Goal: Information Seeking & Learning: Check status

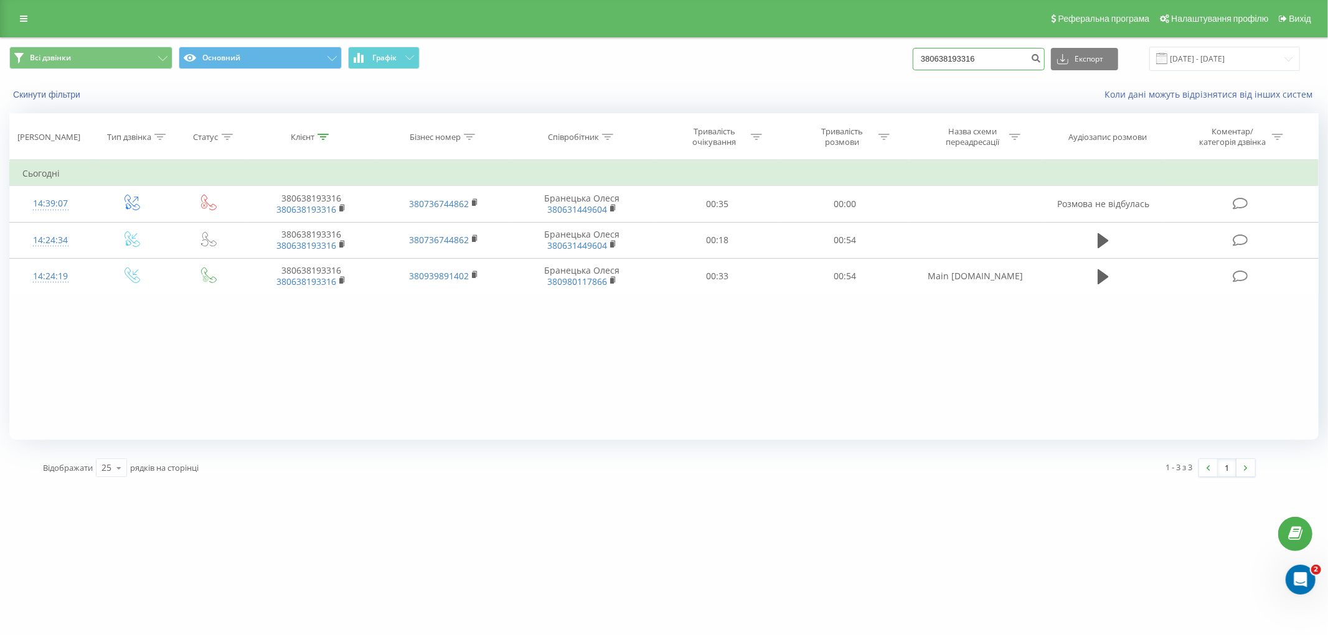
click at [1002, 65] on input "380638193316" at bounding box center [978, 59] width 132 height 22
paste input "0678956631"
paste input
type input "0678956631"
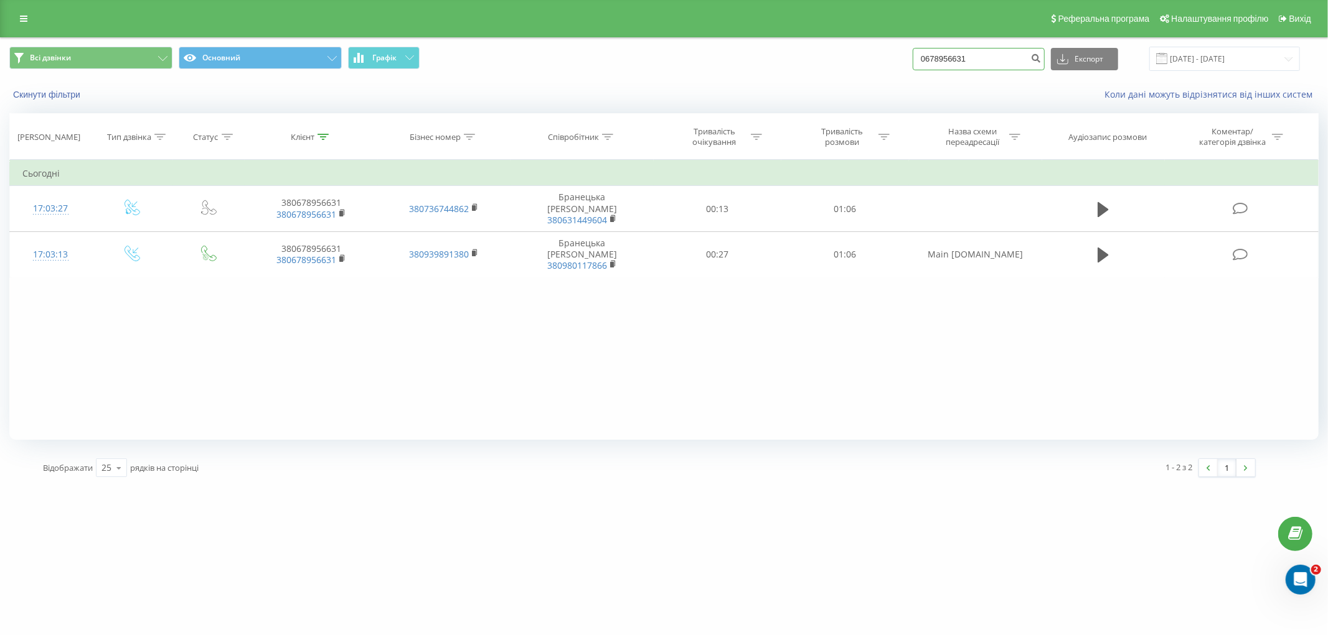
drag, startPoint x: 997, startPoint y: 57, endPoint x: 856, endPoint y: 52, distance: 140.7
click at [856, 52] on div "Всі дзвінки Основний Графік 0678956631 Експорт .csv .xls .xlsx 19.06.2025 - 19.…" at bounding box center [663, 59] width 1309 height 24
paste input "969221488"
type input "0969221488"
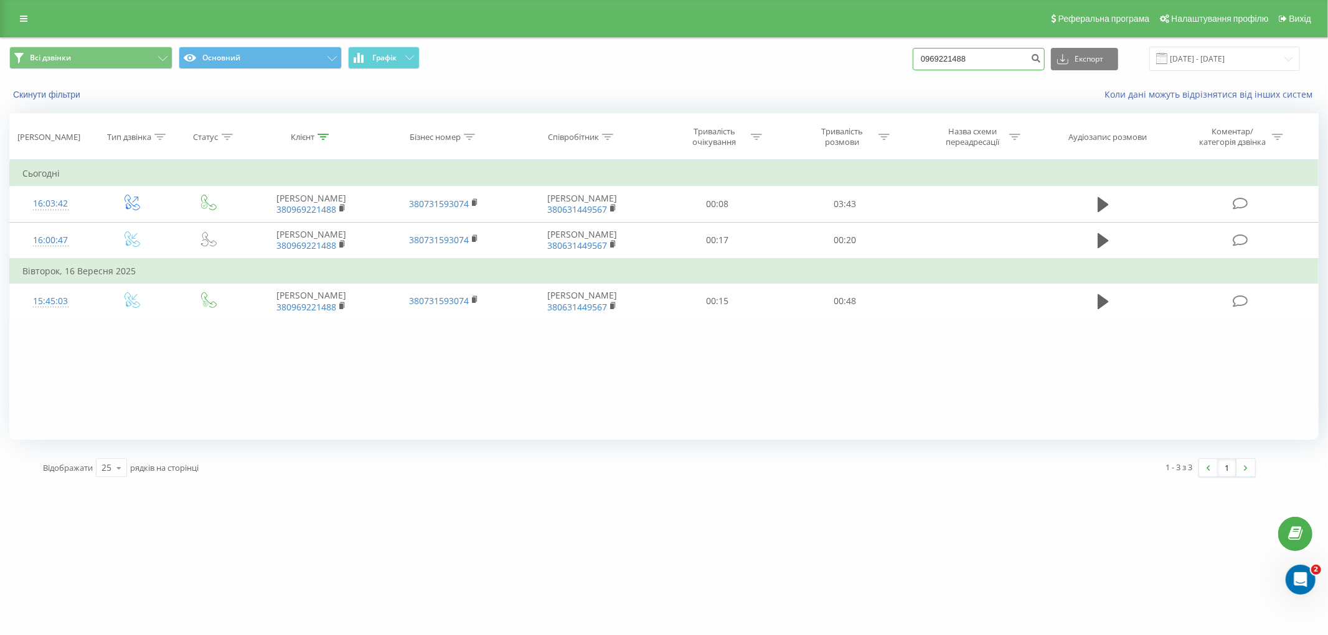
drag, startPoint x: 963, startPoint y: 58, endPoint x: 819, endPoint y: 70, distance: 144.3
click at [820, 70] on div "Всі дзвінки Основний Графік 0969221488 Експорт .csv .xls .xlsx 19.06.2025 - 19.…" at bounding box center [663, 59] width 1309 height 24
paste input "380933356519"
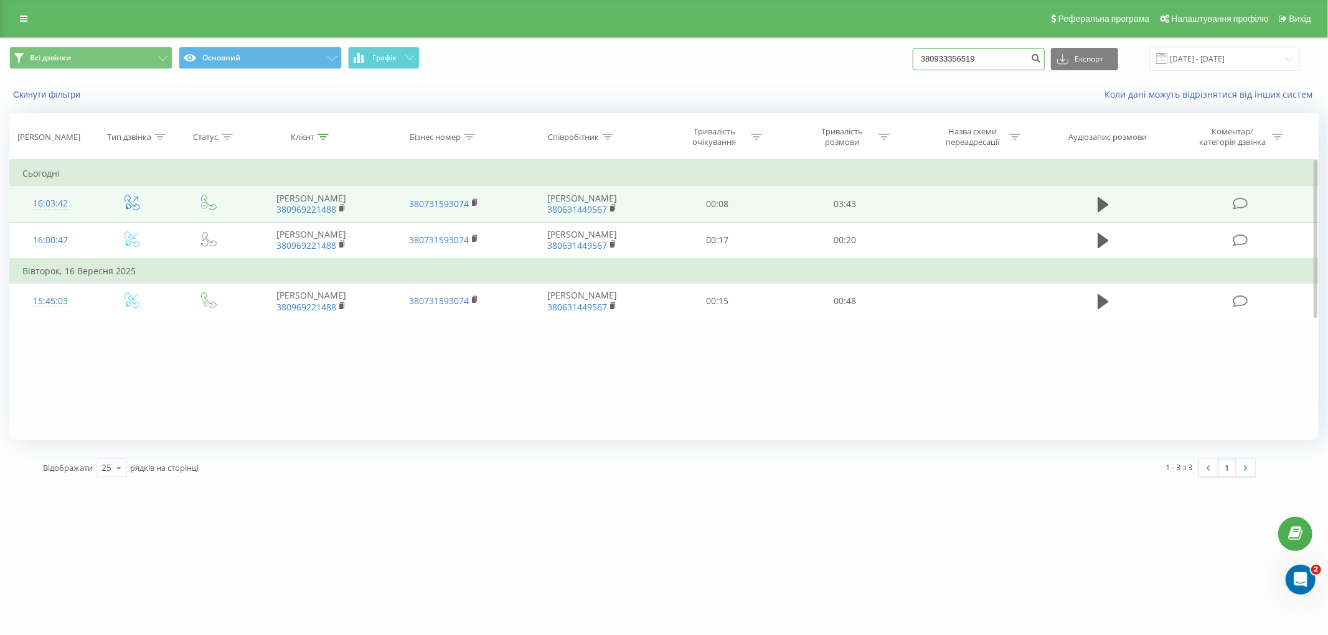
type input "380933356519"
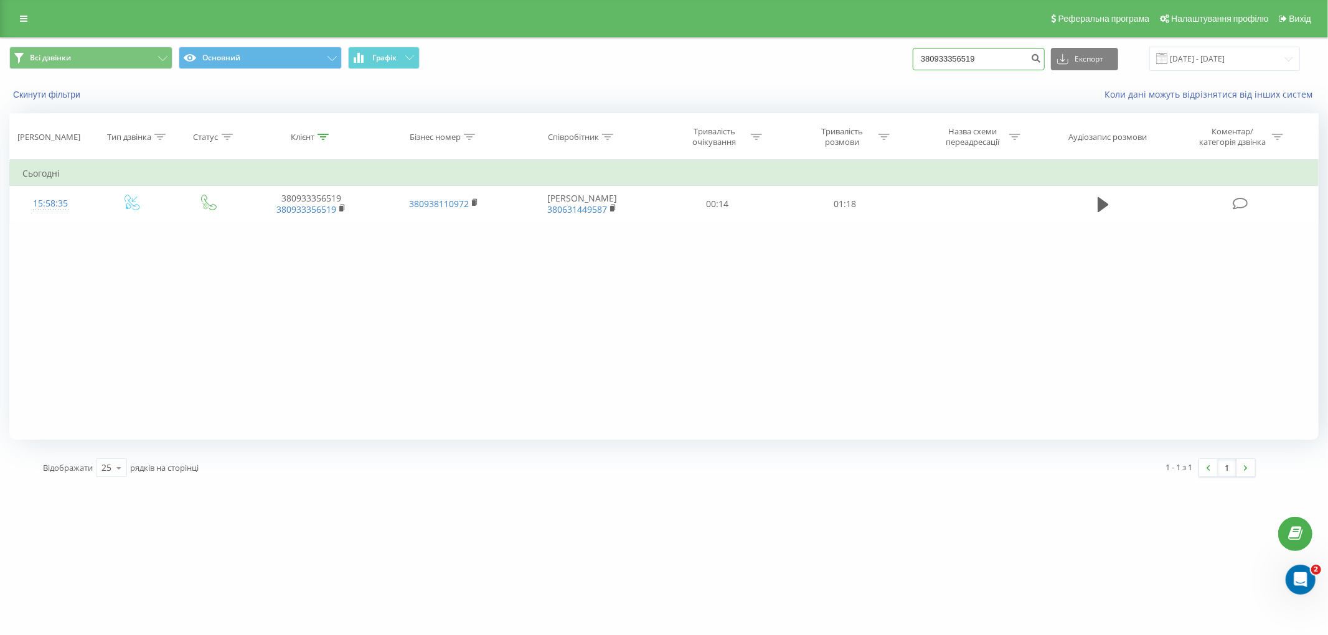
drag, startPoint x: 960, startPoint y: 64, endPoint x: 825, endPoint y: 54, distance: 134.9
click at [826, 54] on div "Всі дзвінки Основний Графік 380933356519 Експорт .csv .xls .xlsx [DATE] - [DATE]" at bounding box center [663, 59] width 1309 height 24
paste input "0678956631"
type input "0678956631"
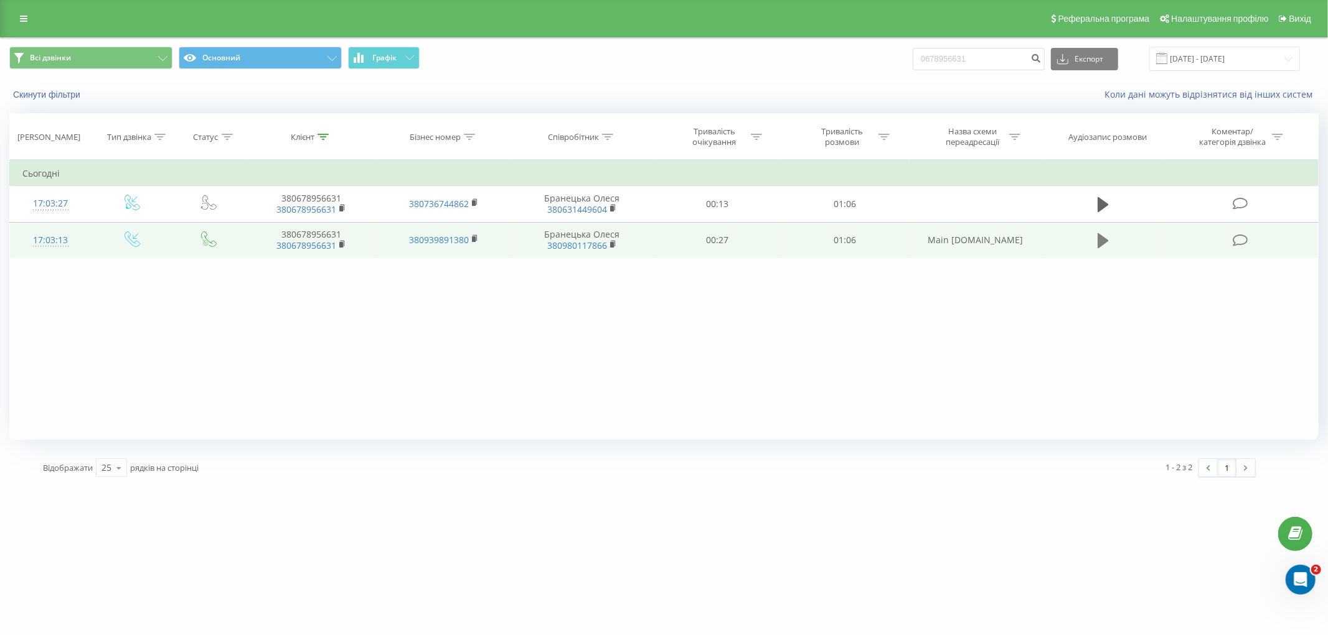
click at [1103, 239] on icon at bounding box center [1102, 240] width 11 height 15
